Goal: Navigation & Orientation: Find specific page/section

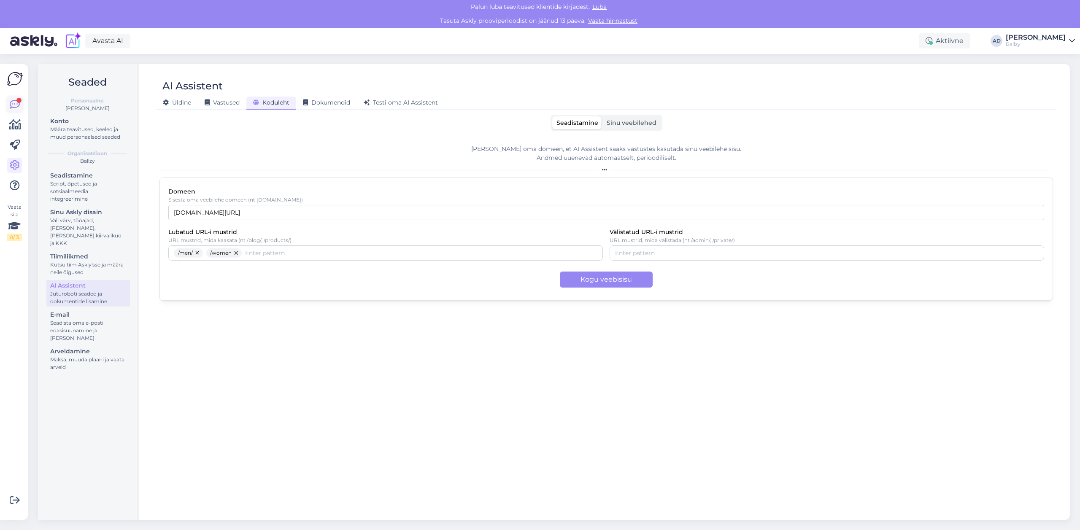
click at [18, 102] on div at bounding box center [18, 100] width 5 height 5
